Goal: Task Accomplishment & Management: Use online tool/utility

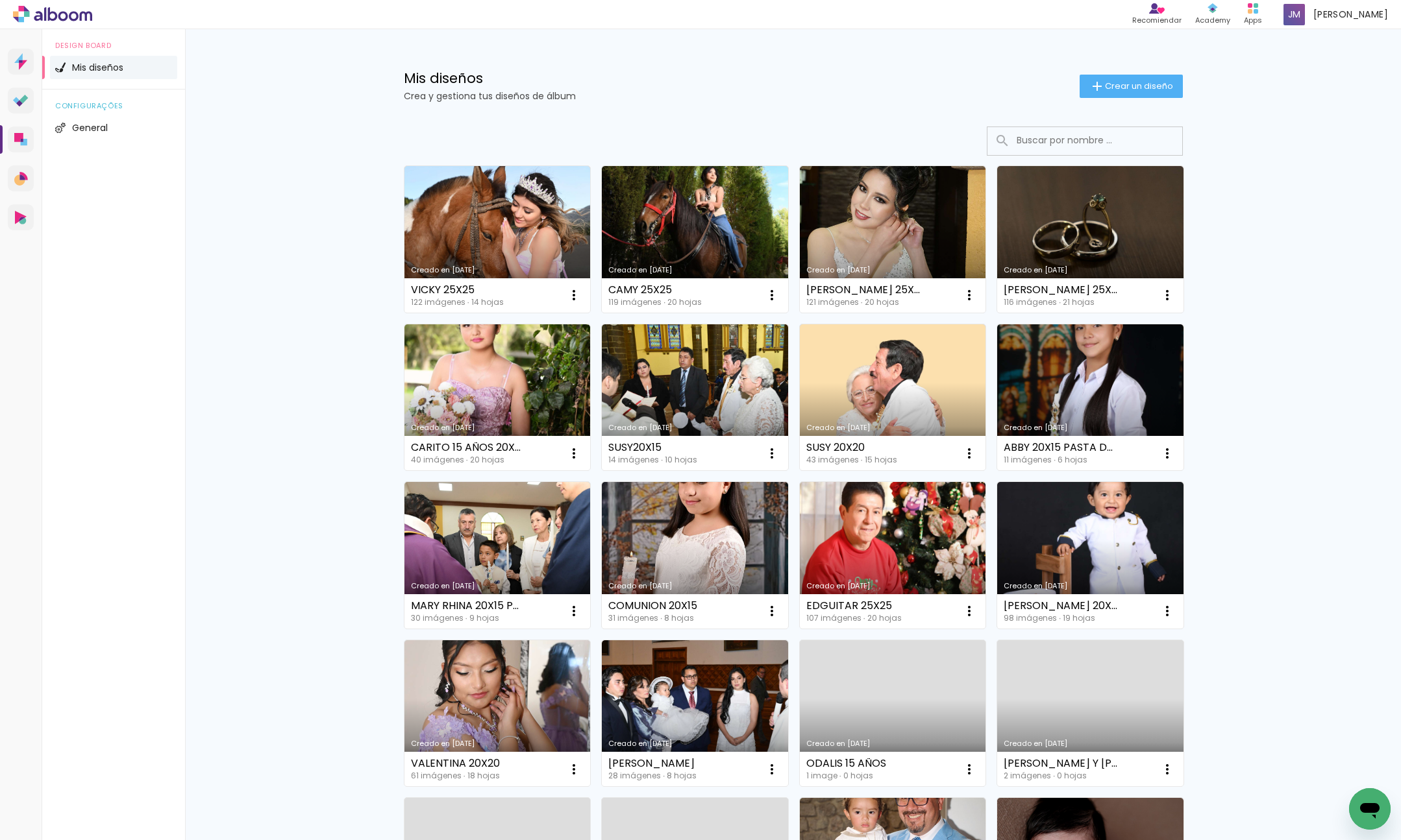
click at [517, 247] on link "Creado en [DATE]" at bounding box center [497, 239] width 187 height 147
